Goal: Information Seeking & Learning: Learn about a topic

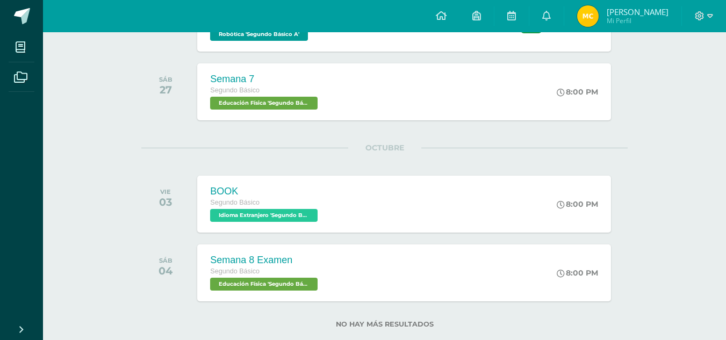
scroll to position [653, 0]
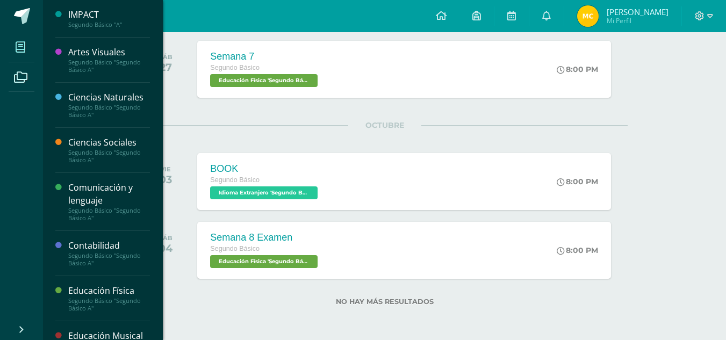
click at [32, 57] on span at bounding box center [21, 47] width 24 height 24
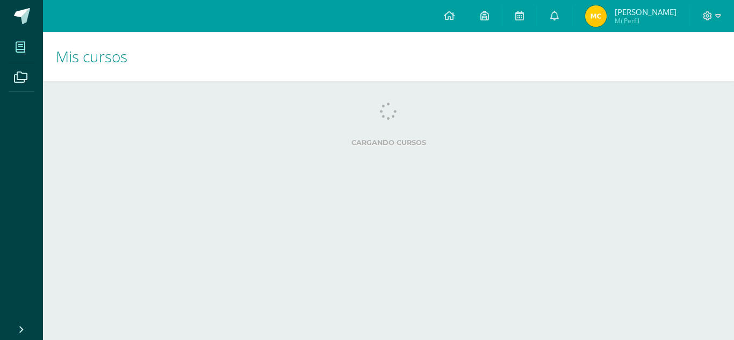
click at [110, 172] on html "Mis cursos Archivos Cerrar panel IMPACT Segundo Básico "A" Artes Visuales Segun…" at bounding box center [367, 86] width 734 height 172
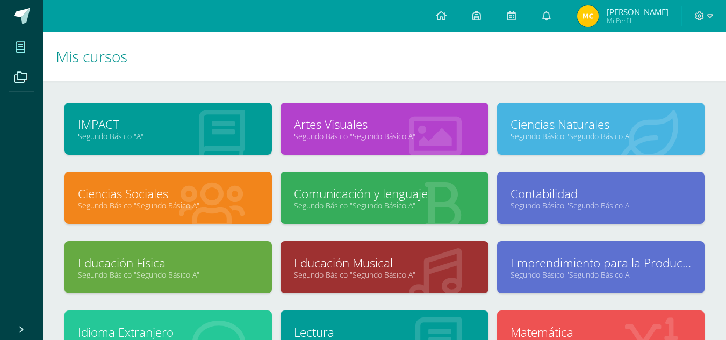
click at [315, 221] on div "Comunicación y lenguaje Segundo Básico "Segundo Básico A"" at bounding box center [383, 198] width 207 height 52
click at [333, 207] on link "Segundo Básico "Segundo Básico A"" at bounding box center [384, 205] width 181 height 10
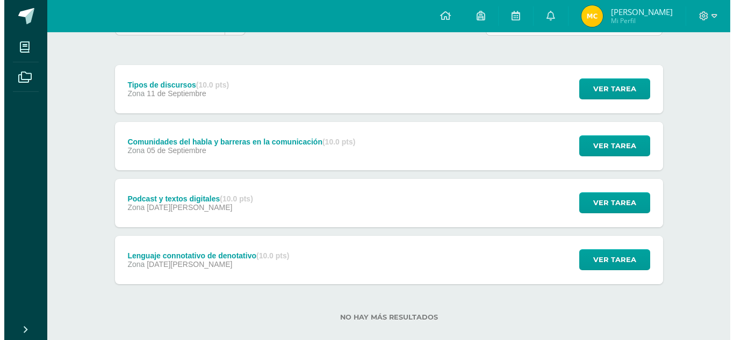
scroll to position [129, 0]
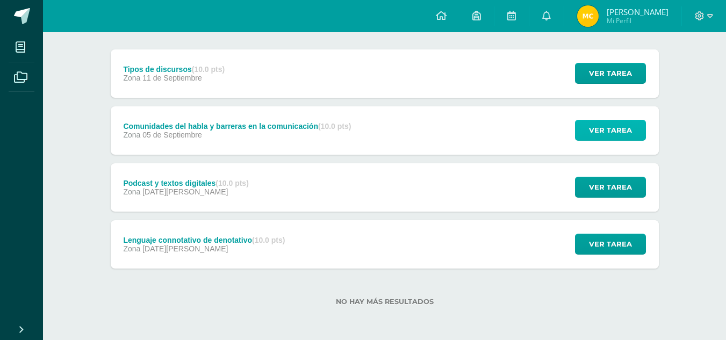
click at [616, 128] on span "Ver tarea" at bounding box center [610, 130] width 43 height 20
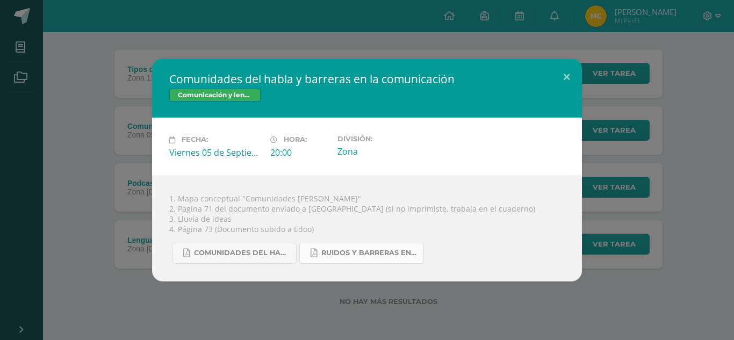
click at [362, 250] on span "Ruidos y barreras en la comunicación.pdf" at bounding box center [369, 253] width 97 height 9
click at [230, 262] on link "Comunidades del habla.pdf" at bounding box center [234, 253] width 125 height 21
click at [283, 254] on span "Comunidades del habla.pdf" at bounding box center [242, 253] width 97 height 9
click at [361, 258] on link "Ruidos y barreras en la comunicación.pdf" at bounding box center [361, 253] width 125 height 21
